Goal: Check status: Check status

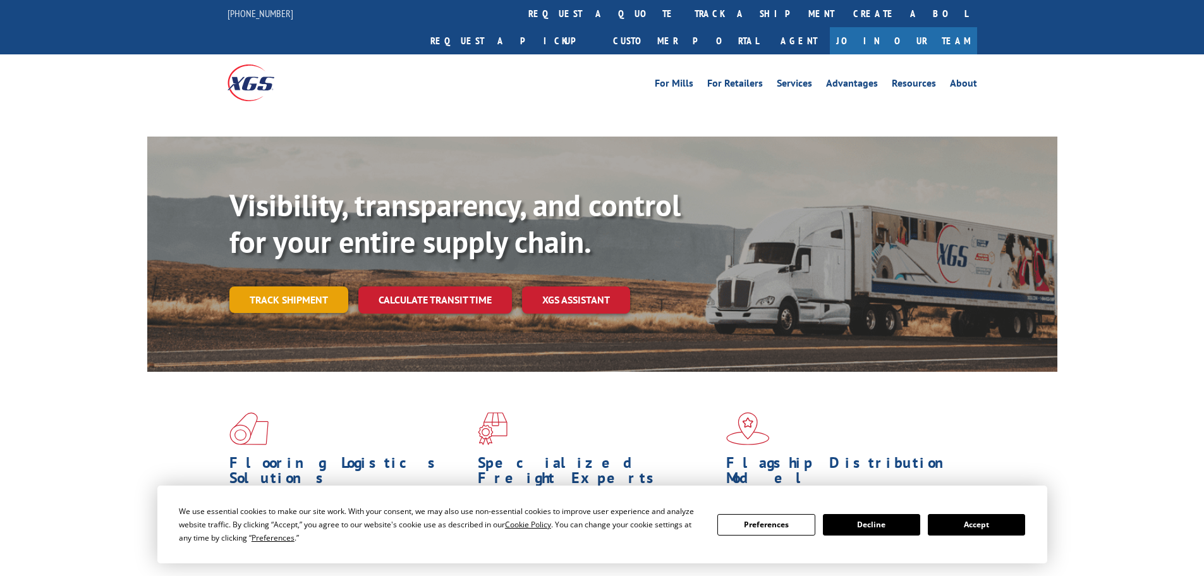
click at [308, 275] on div "Visibility, transparency, and control for your entire supply chain. Track shipm…" at bounding box center [643, 275] width 828 height 176
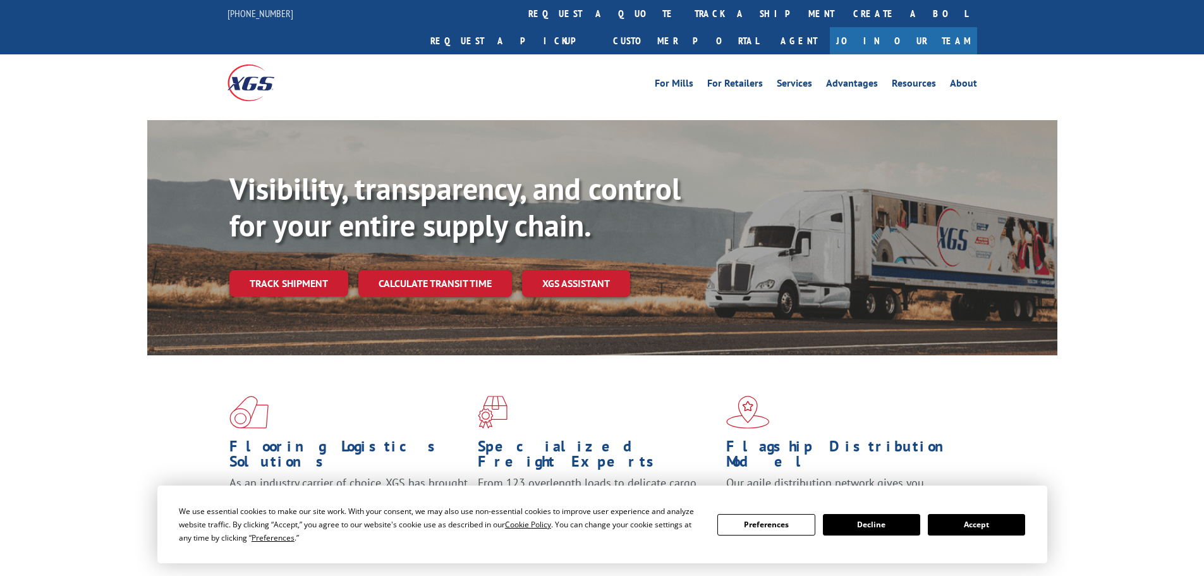
click at [978, 520] on button "Accept" at bounding box center [976, 524] width 97 height 21
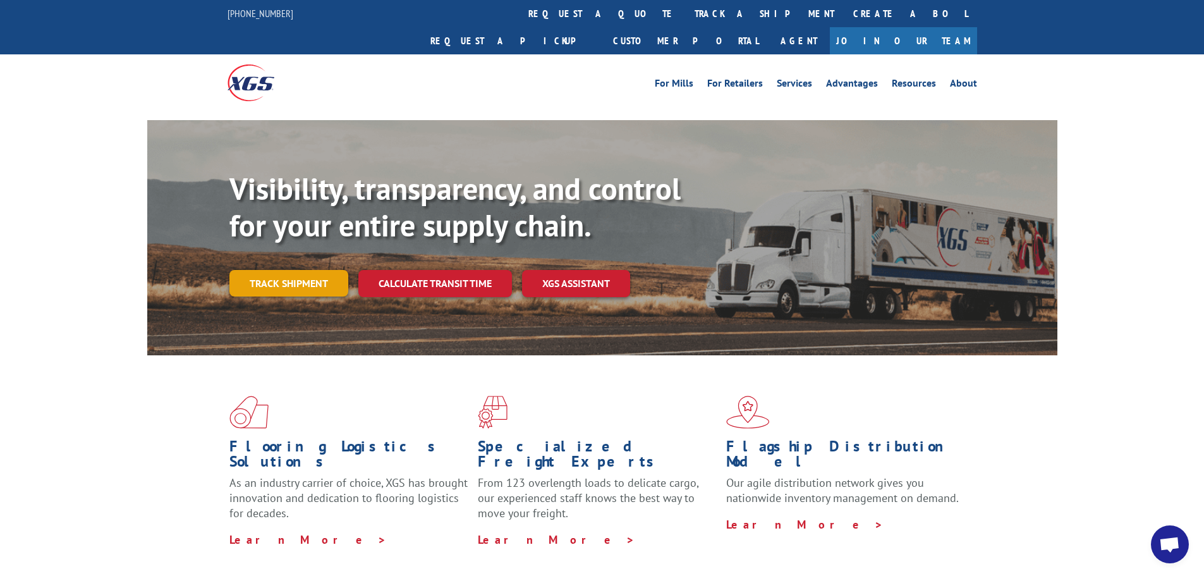
click at [311, 270] on link "Track shipment" at bounding box center [288, 283] width 119 height 27
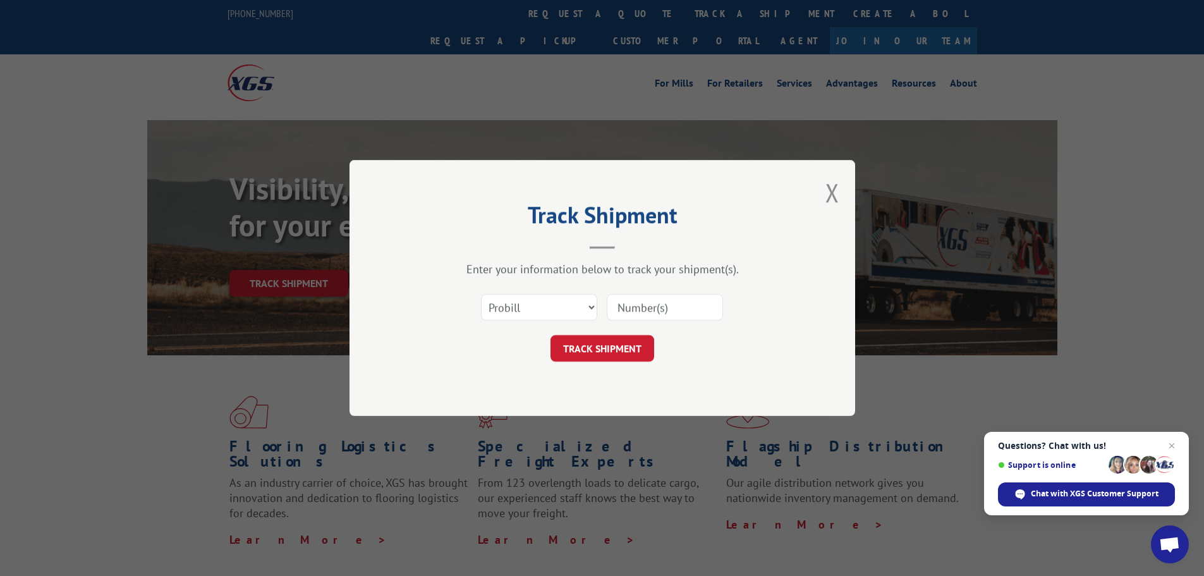
click at [705, 309] on input at bounding box center [665, 307] width 116 height 27
paste input "17467938"
type input "17467938"
click at [615, 346] on button "TRACK SHIPMENT" at bounding box center [602, 348] width 104 height 27
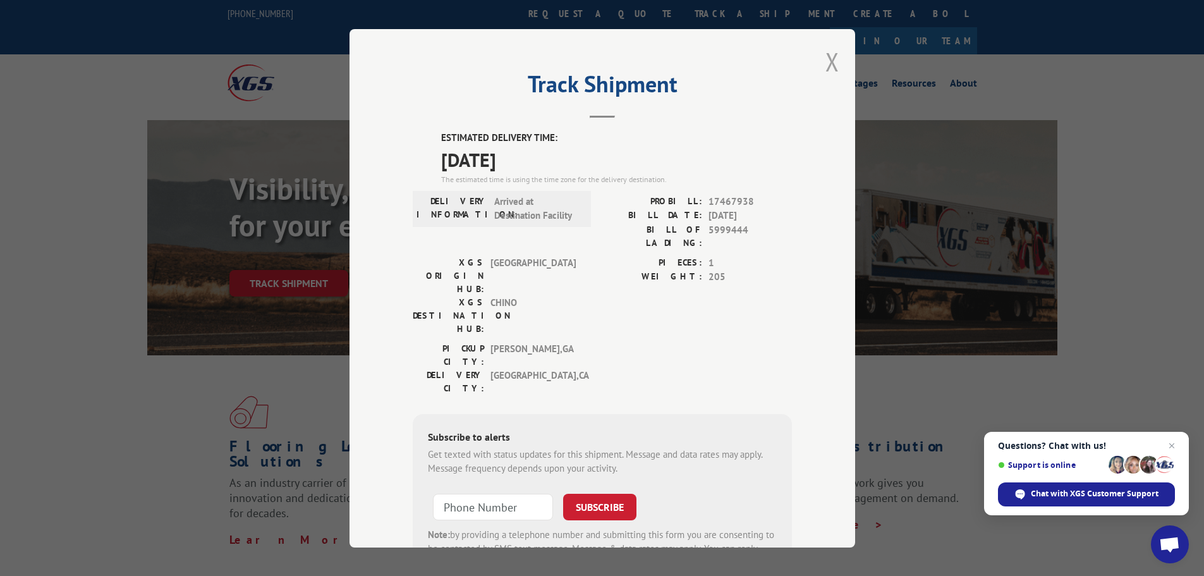
click at [825, 63] on button "Close modal" at bounding box center [832, 61] width 14 height 33
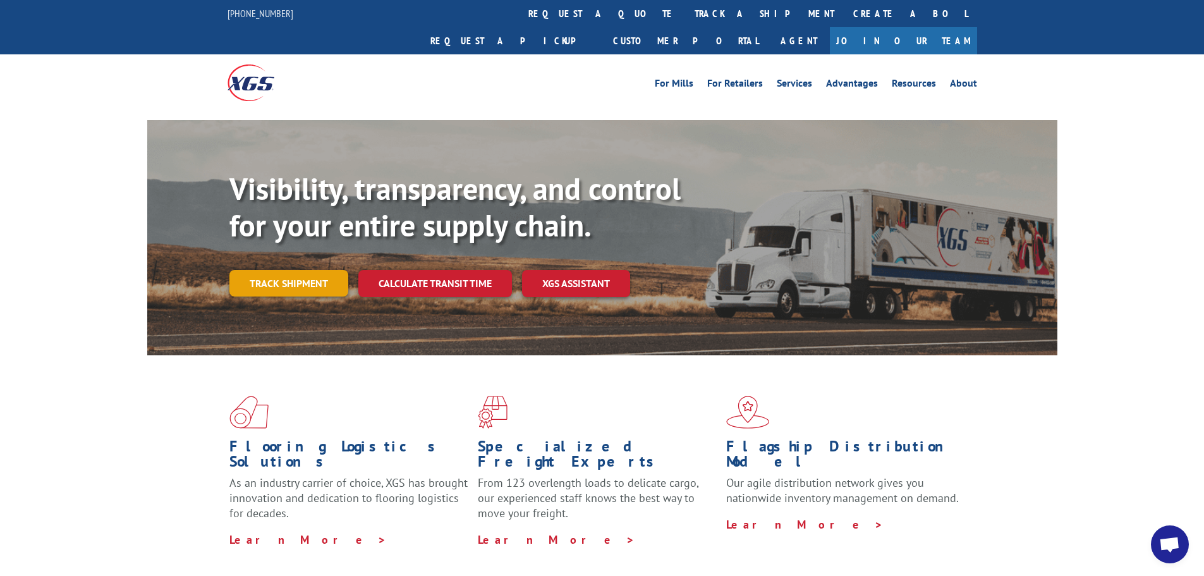
click at [298, 270] on link "Track shipment" at bounding box center [288, 283] width 119 height 27
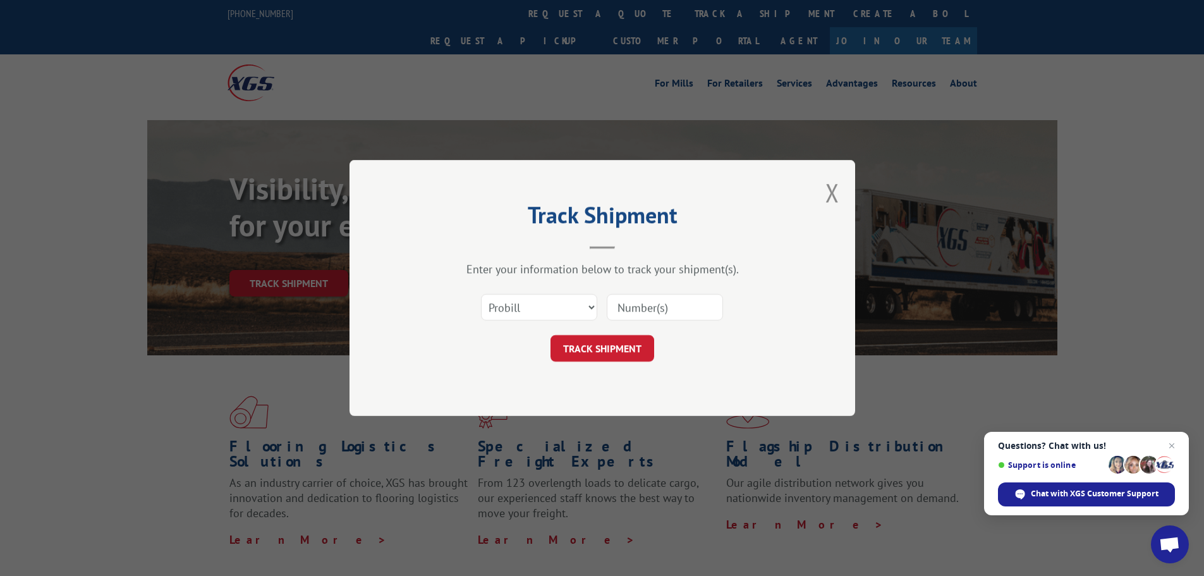
click at [700, 311] on input at bounding box center [665, 307] width 116 height 27
paste input "2842282"
type input "2842282"
click at [608, 346] on button "TRACK SHIPMENT" at bounding box center [602, 348] width 104 height 27
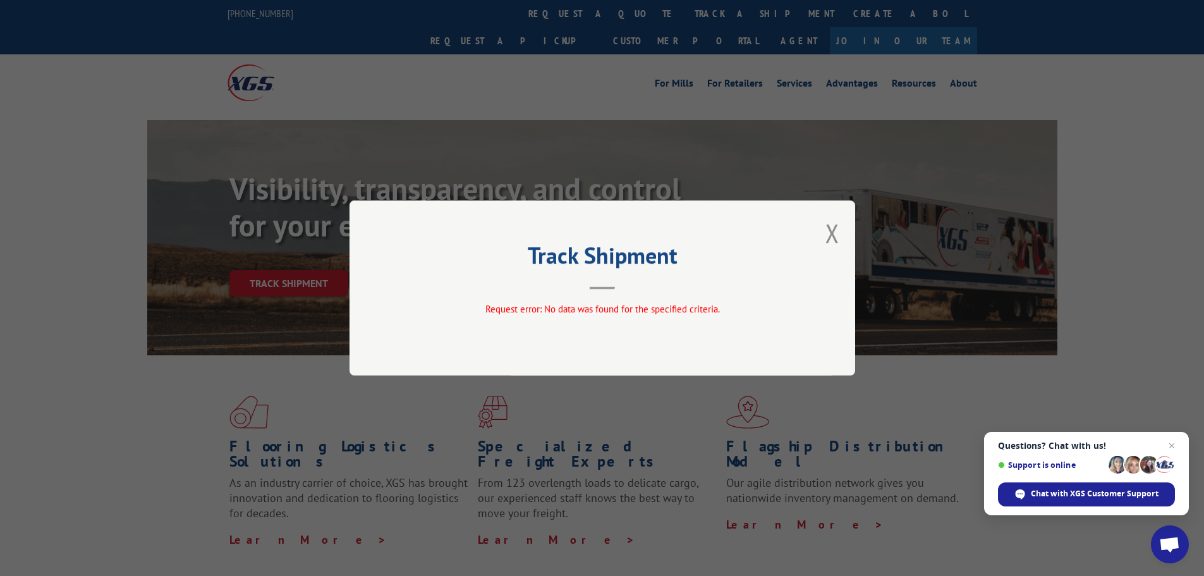
click at [825, 235] on div "Track Shipment Request error: No data was found for the specified criteria." at bounding box center [602, 287] width 506 height 175
click at [834, 233] on button "Close modal" at bounding box center [832, 232] width 14 height 33
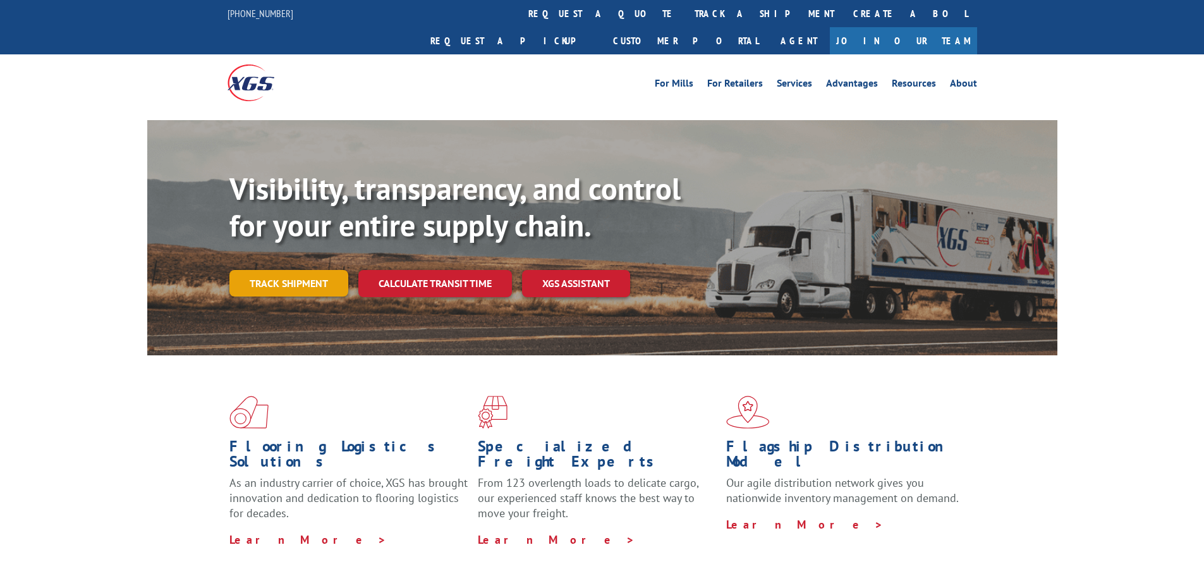
click at [305, 270] on link "Track shipment" at bounding box center [288, 283] width 119 height 27
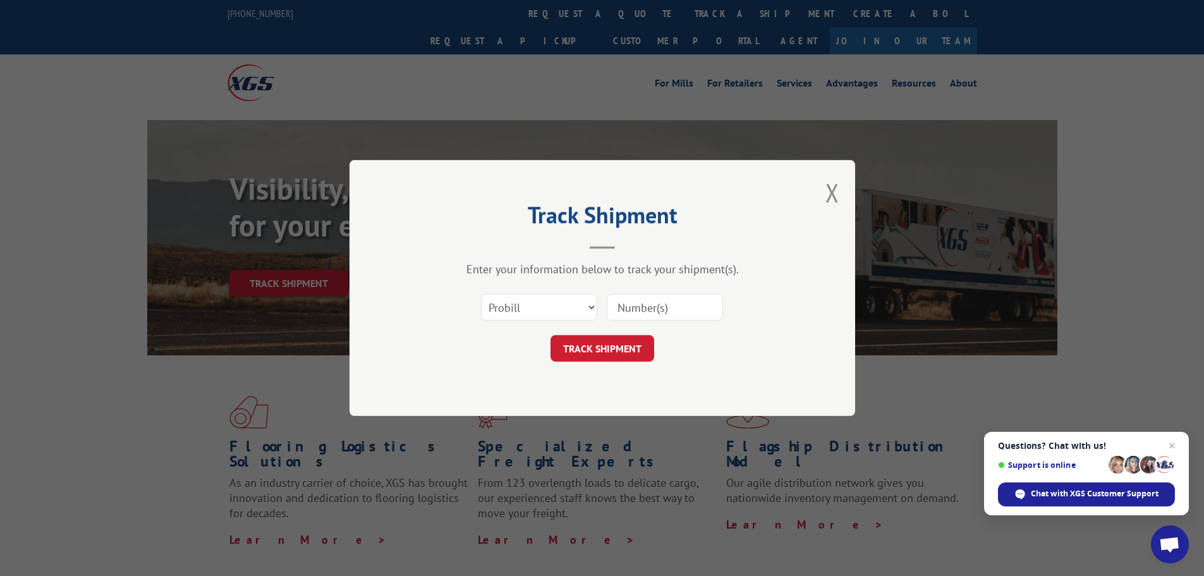
click at [703, 308] on input at bounding box center [665, 307] width 116 height 27
paste input "17468576"
type input "17468576"
click at [624, 355] on button "TRACK SHIPMENT" at bounding box center [602, 348] width 104 height 27
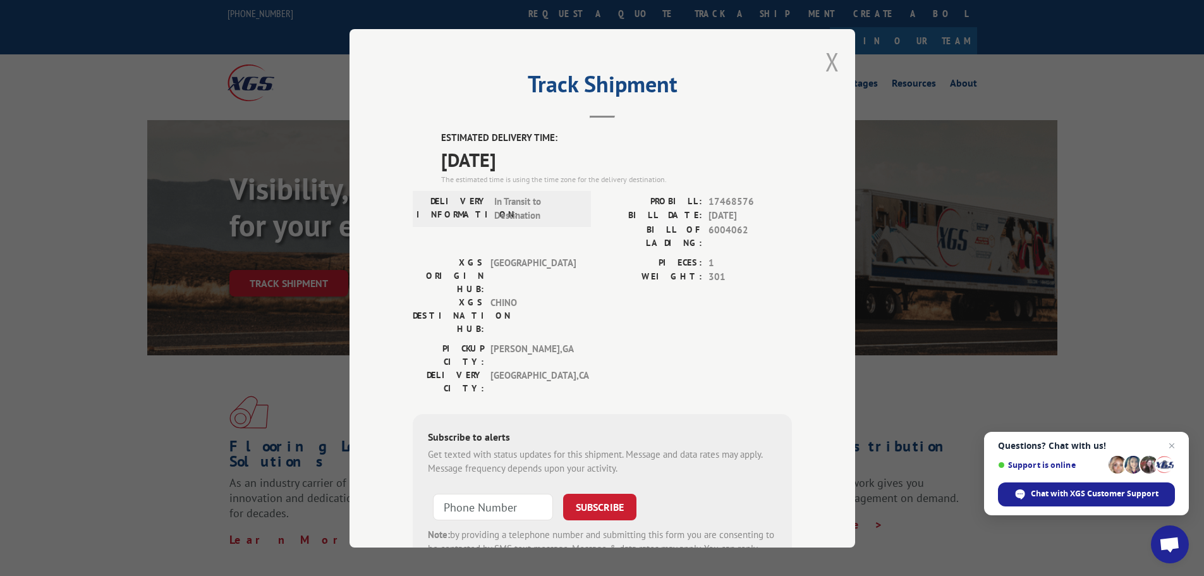
click at [825, 60] on button "Close modal" at bounding box center [832, 61] width 14 height 33
